Goal: Information Seeking & Learning: Understand process/instructions

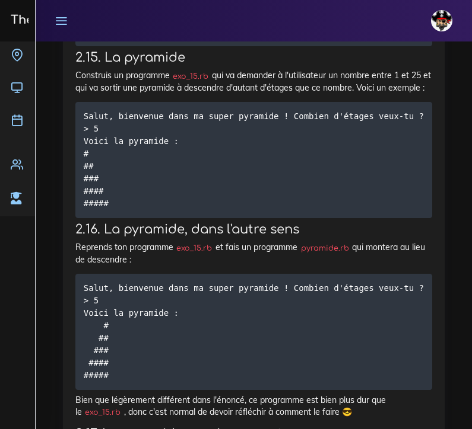
scroll to position [1659, 0]
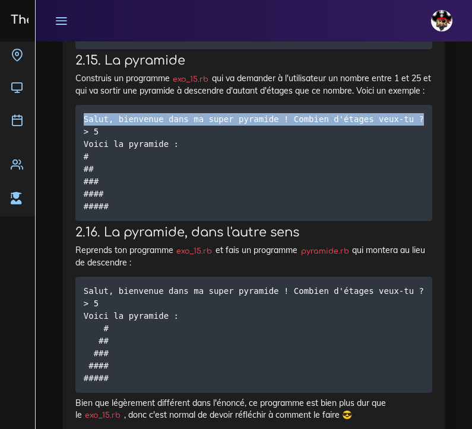
drag, startPoint x: 84, startPoint y: 126, endPoint x: 421, endPoint y: 129, distance: 337.5
click at [421, 129] on code "Salut, bienvenue dans ma super pyramide ! Combien d'étages veux-tu ? > 5 Voici …" at bounding box center [254, 163] width 340 height 100
copy code "Salut, bienvenue dans ma super pyramide ! Combien d'étages veux-tu ?"
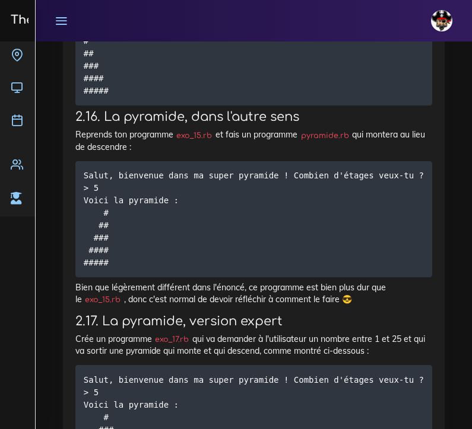
scroll to position [1772, 0]
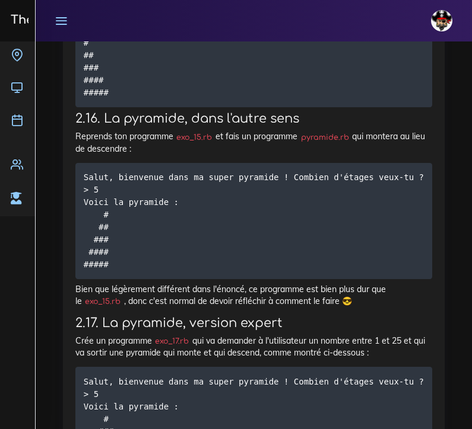
click at [101, 219] on code "Salut, bienvenue dans ma super pyramide ! Combien d'étages veux-tu ? > 5 Voici …" at bounding box center [254, 221] width 340 height 100
drag, startPoint x: 104, startPoint y: 219, endPoint x: 59, endPoint y: 219, distance: 44.5
drag, startPoint x: 96, startPoint y: 233, endPoint x: 69, endPoint y: 231, distance: 26.8
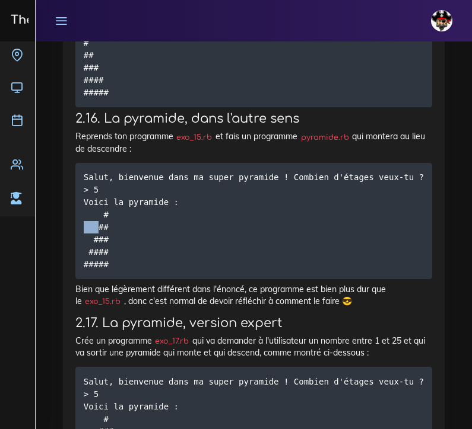
drag, startPoint x: 97, startPoint y: 231, endPoint x: 72, endPoint y: 233, distance: 25.6
drag, startPoint x: 93, startPoint y: 244, endPoint x: 72, endPoint y: 244, distance: 20.8
drag, startPoint x: 88, startPoint y: 258, endPoint x: 69, endPoint y: 257, distance: 19.0
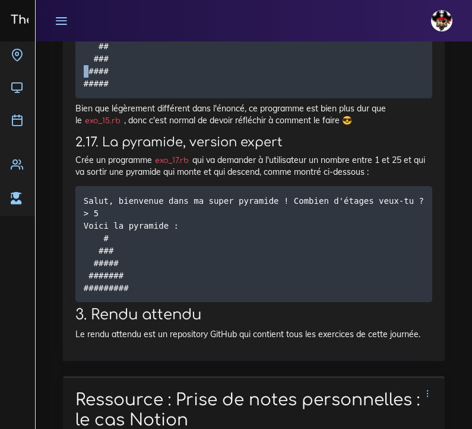
scroll to position [1953, 0]
